Goal: Find specific page/section: Find specific page/section

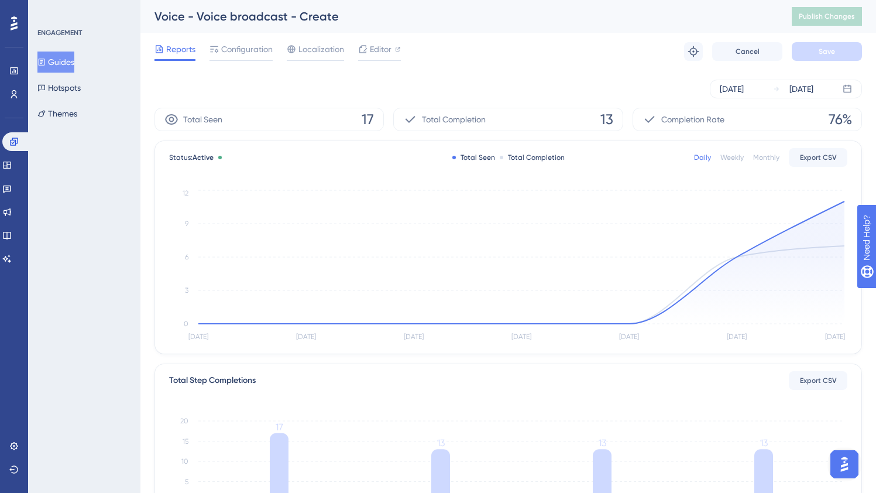
click at [57, 61] on button "Guides" at bounding box center [55, 62] width 37 height 21
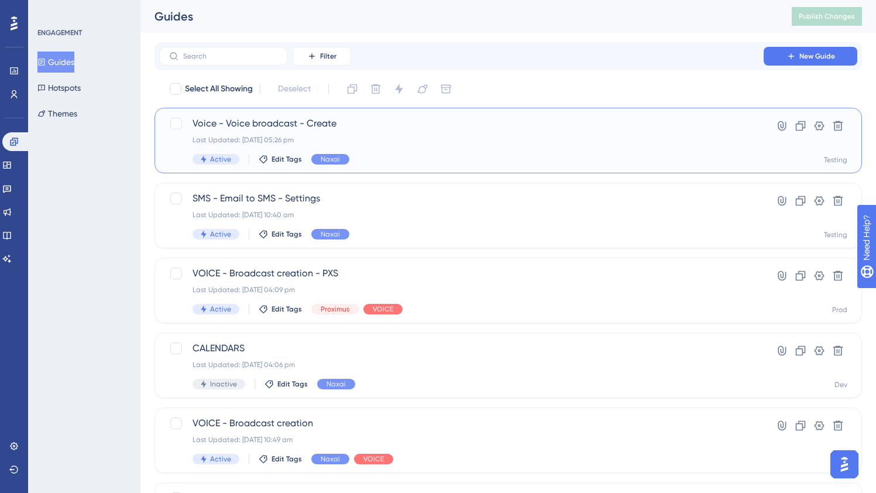
click at [387, 133] on div "Voice - Voice broadcast - Create Last Updated: 02 Sept 2025 05:26 pm Active Edi…" at bounding box center [462, 140] width 538 height 48
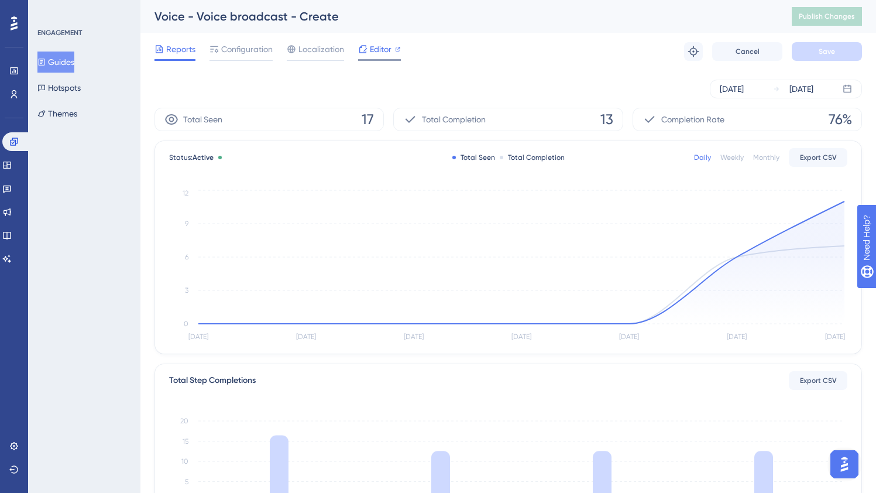
click at [387, 53] on span "Editor" at bounding box center [381, 49] width 22 height 14
